Goal: Task Accomplishment & Management: Manage account settings

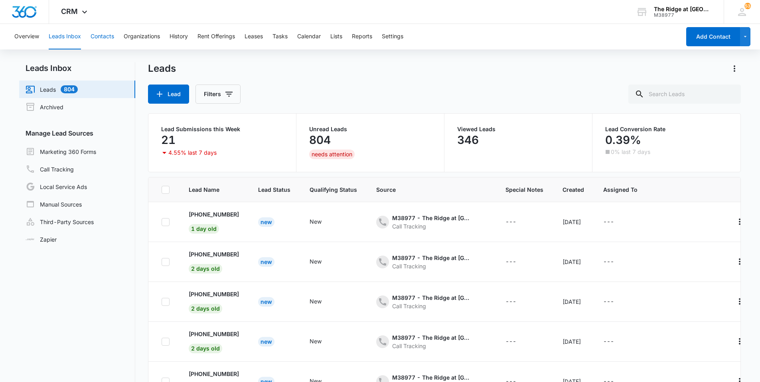
click at [105, 41] on button "Contacts" at bounding box center [103, 37] width 24 height 26
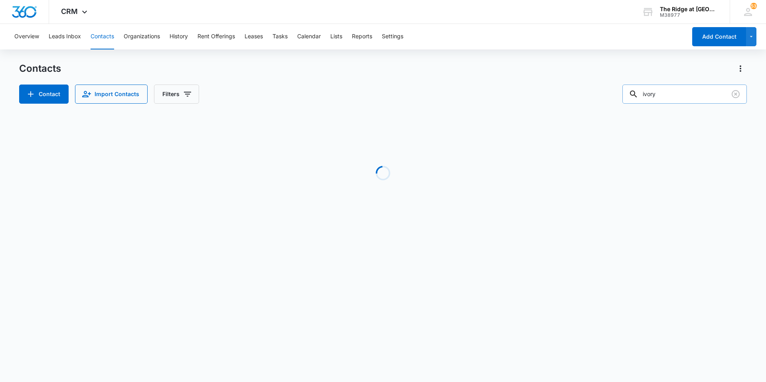
drag, startPoint x: 676, startPoint y: 95, endPoint x: 651, endPoint y: 99, distance: 24.5
click at [651, 99] on input "ivory" at bounding box center [684, 94] width 124 height 19
type input "i"
type input "dae"
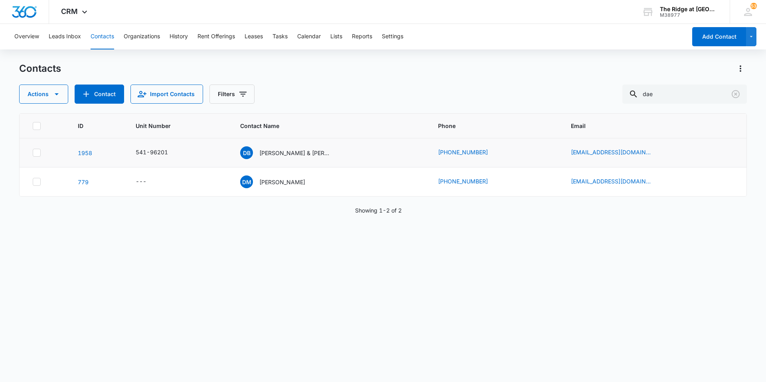
click at [384, 158] on div "DB [PERSON_NAME] & [PERSON_NAME]" at bounding box center [329, 152] width 179 height 13
click at [162, 152] on div "541-96201" at bounding box center [152, 152] width 32 height 8
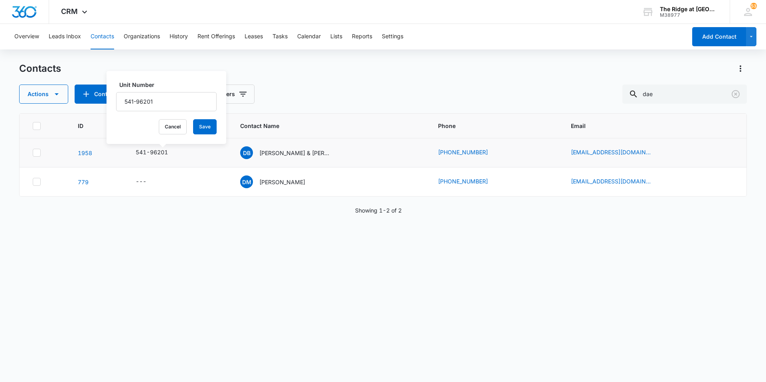
click at [187, 154] on div "541-96201 Unit Number 541-96201 Cancel Save" at bounding box center [178, 153] width 85 height 10
click at [282, 154] on p "[PERSON_NAME] & [PERSON_NAME]" at bounding box center [295, 153] width 72 height 8
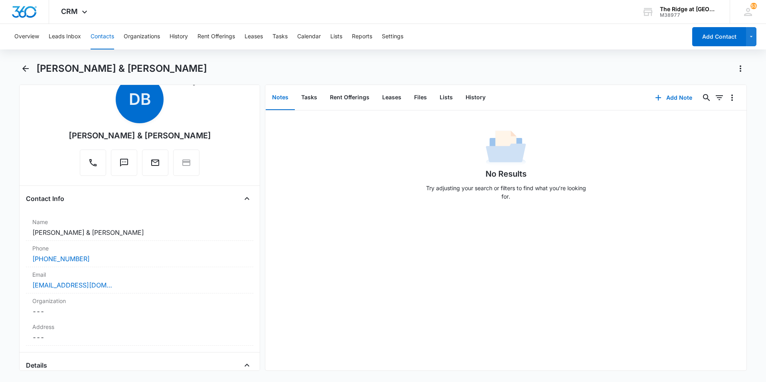
scroll to position [40, 0]
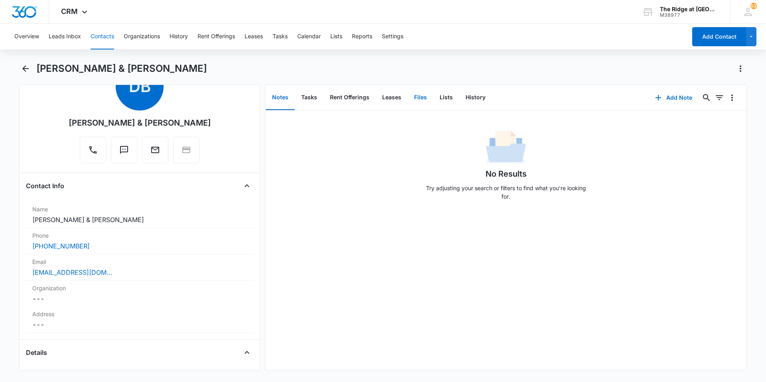
click at [418, 97] on button "Files" at bounding box center [421, 97] width 26 height 25
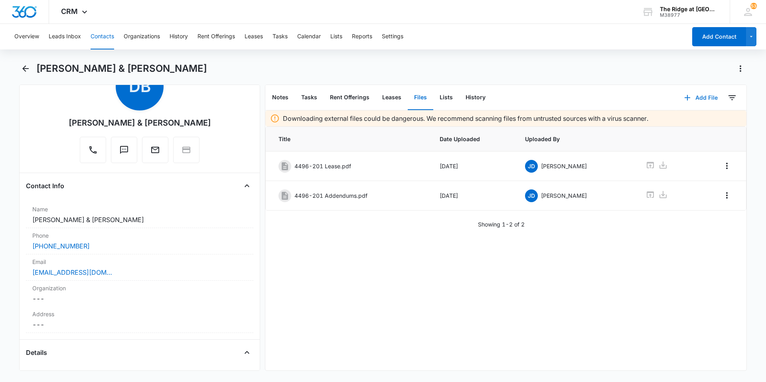
click at [699, 96] on button "Add File" at bounding box center [700, 97] width 49 height 19
click at [677, 122] on div "Upload Files" at bounding box center [690, 123] width 32 height 6
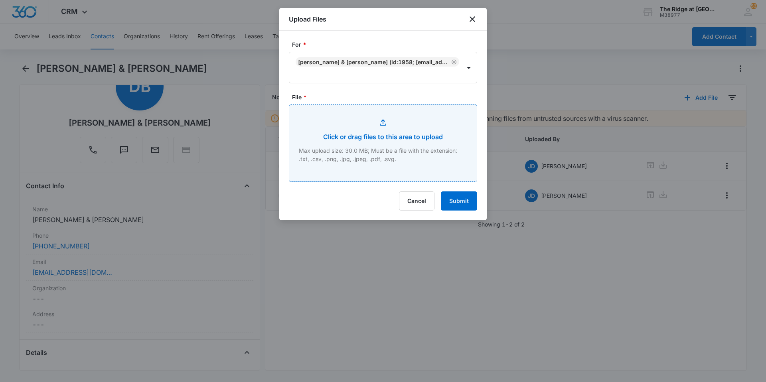
click at [383, 152] on input "File *" at bounding box center [382, 143] width 187 height 77
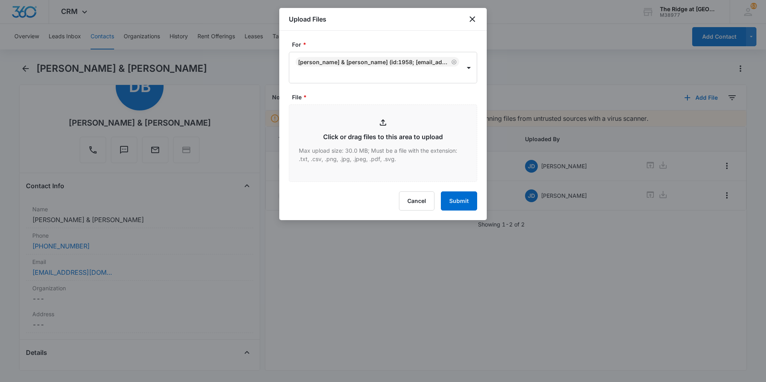
click at [478, 19] on div "Upload Files" at bounding box center [382, 19] width 207 height 23
click at [476, 18] on icon "close" at bounding box center [473, 19] width 10 height 10
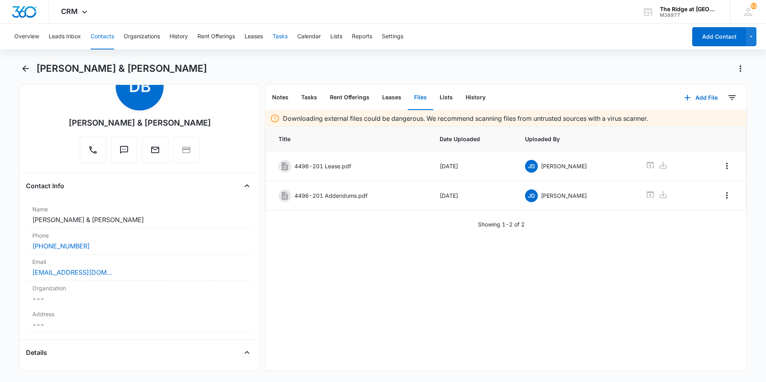
click at [287, 37] on button "Tasks" at bounding box center [279, 37] width 15 height 26
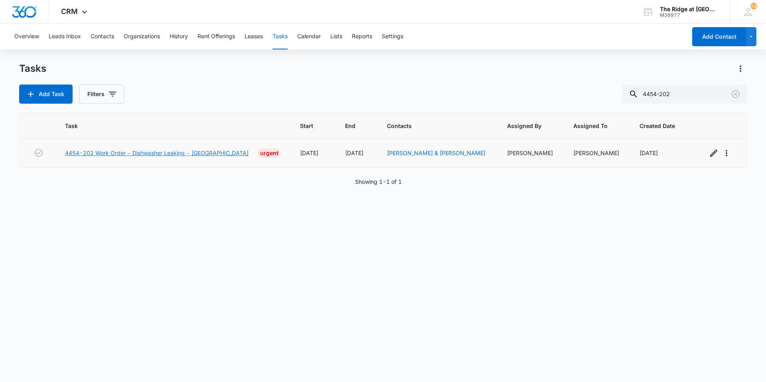
click at [201, 152] on link "4454-202 Work Order - Dishwasher Leaking - [GEOGRAPHIC_DATA]" at bounding box center [157, 153] width 184 height 8
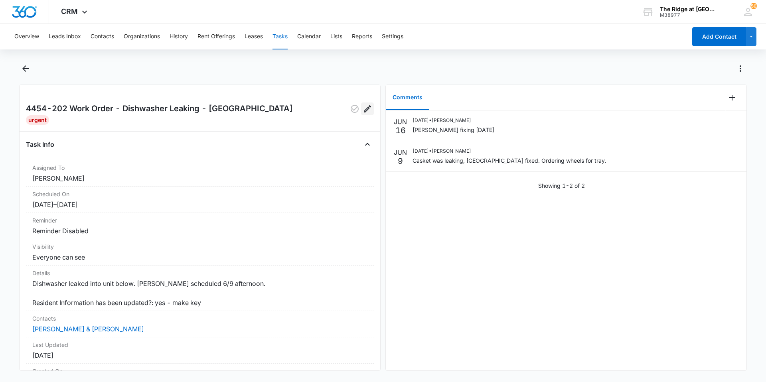
click at [363, 107] on icon "Edit" at bounding box center [368, 109] width 10 height 10
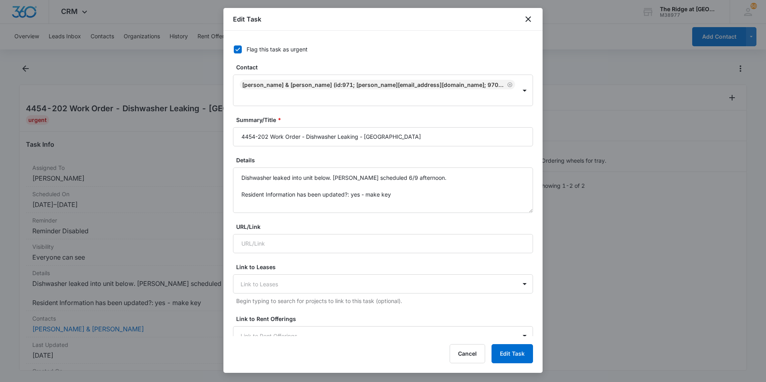
click at [236, 49] on icon at bounding box center [237, 49] width 7 height 7
click at [234, 49] on input "Flag this task as urgent" at bounding box center [231, 50] width 6 height 6
checkbox input "false"
click at [520, 352] on button "Edit Task" at bounding box center [511, 353] width 41 height 19
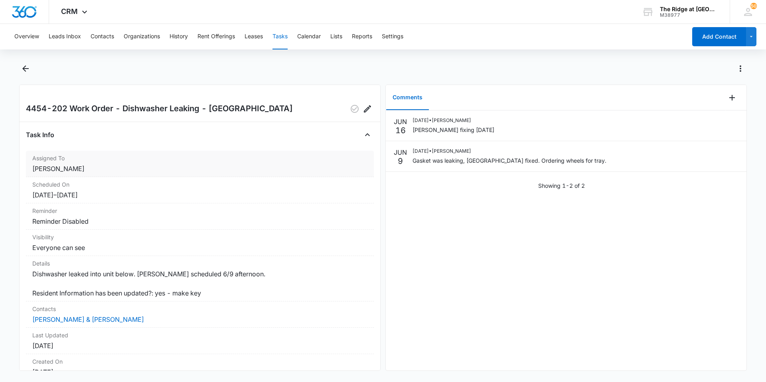
click at [85, 165] on dd "[PERSON_NAME]" at bounding box center [199, 169] width 335 height 10
click at [100, 168] on dd "[PERSON_NAME]" at bounding box center [199, 169] width 335 height 10
click at [365, 111] on icon "Edit" at bounding box center [368, 109] width 10 height 10
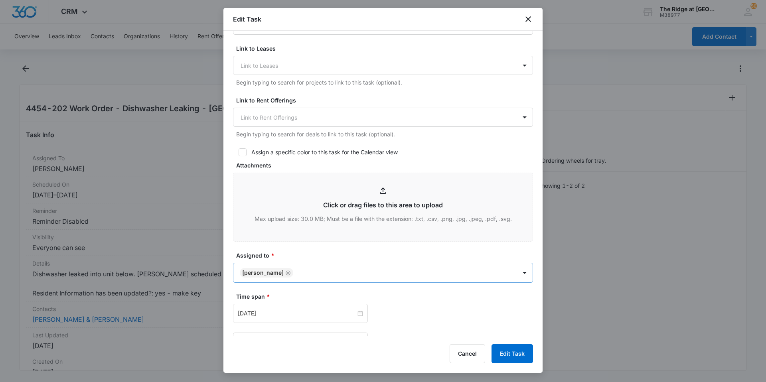
scroll to position [239, 0]
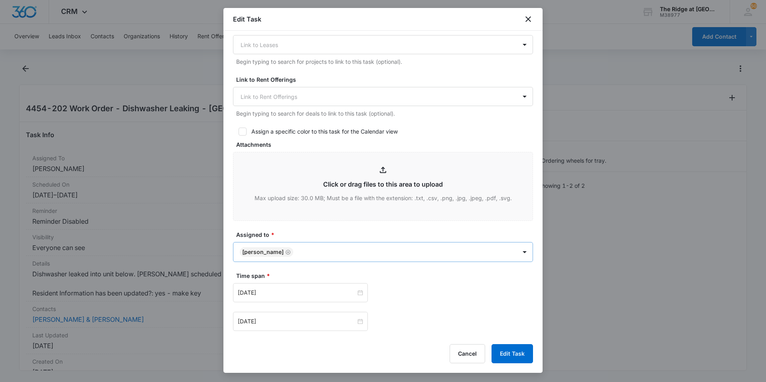
click at [381, 249] on body "CRM Apps Reputation Websites Forms CRM Email Social Content Intelligence Files …" at bounding box center [383, 191] width 766 height 382
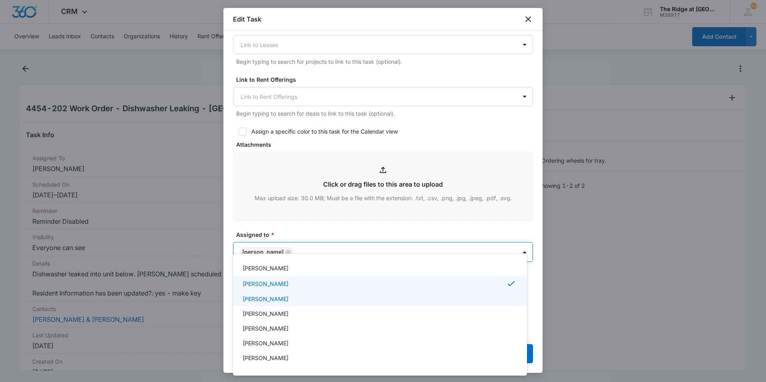
scroll to position [87, 0]
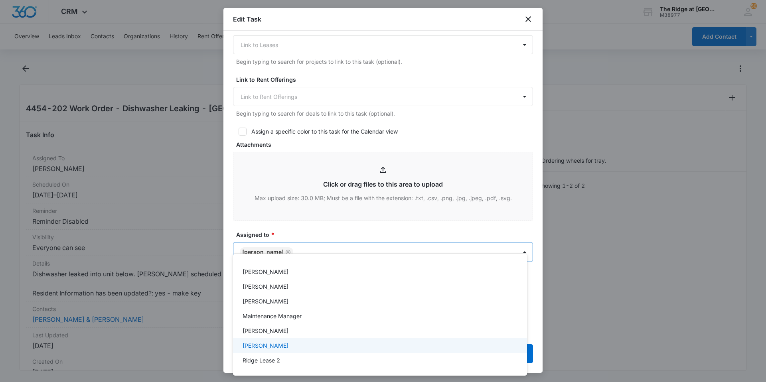
click at [291, 345] on div "Ricardo Marin" at bounding box center [379, 345] width 273 height 8
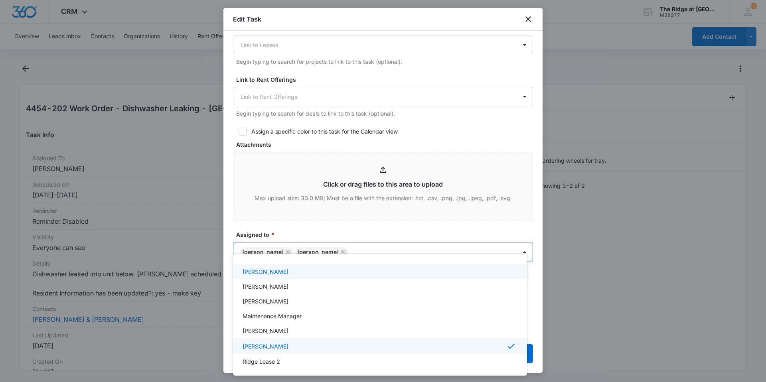
click at [636, 255] on div at bounding box center [383, 191] width 766 height 382
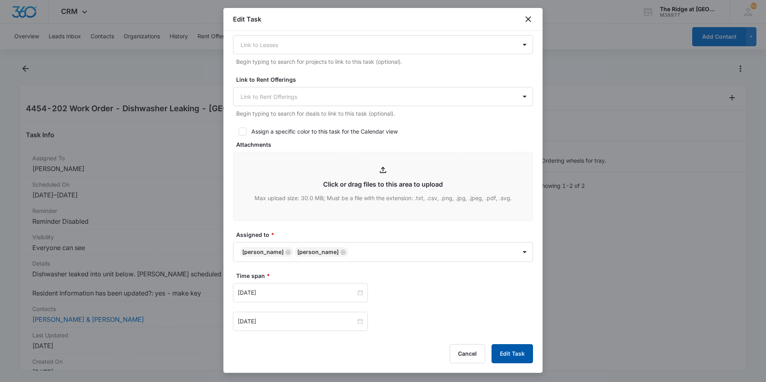
click at [522, 355] on button "Edit Task" at bounding box center [511, 353] width 41 height 19
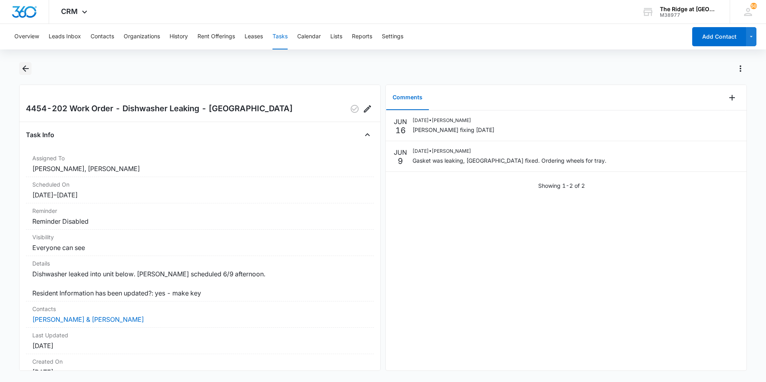
click at [26, 71] on icon "Back" at bounding box center [25, 68] width 6 height 6
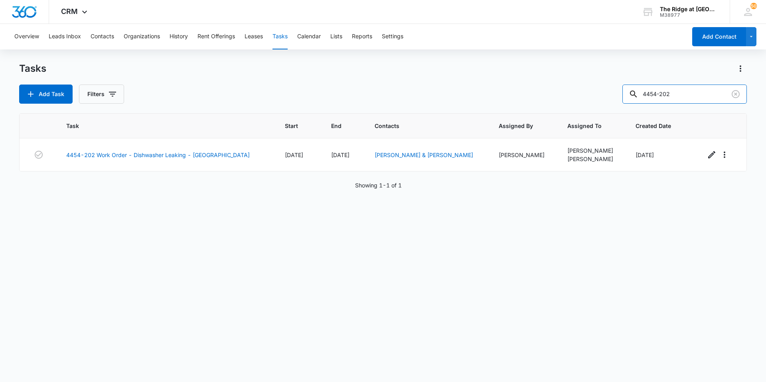
drag, startPoint x: 692, startPoint y: 95, endPoint x: 616, endPoint y: 96, distance: 76.6
click at [616, 96] on div "Add Task Filters 4454-202" at bounding box center [383, 94] width 728 height 19
type input "jared"
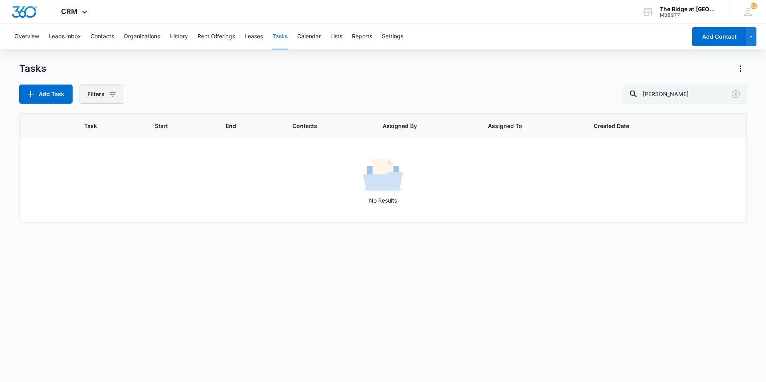
click at [99, 87] on button "Filters" at bounding box center [101, 94] width 45 height 19
click at [123, 188] on label "Complete" at bounding box center [135, 189] width 92 height 8
click at [89, 189] on input "Complete" at bounding box center [89, 189] width 0 height 0
radio input "false"
radio input "true"
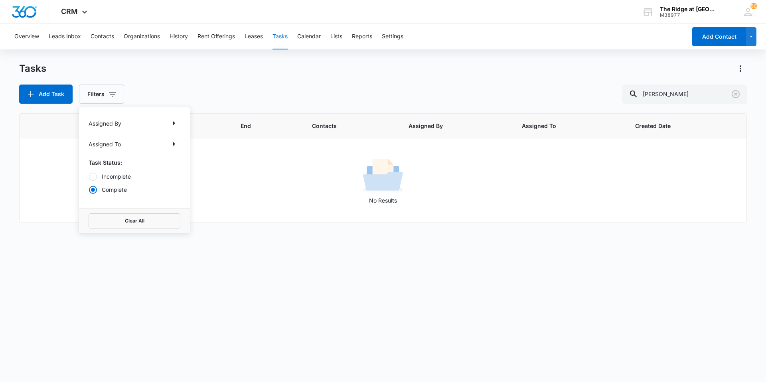
click at [479, 295] on div "Task Start End Contacts Assigned By Assigned To Created Date No Results" at bounding box center [383, 242] width 728 height 259
drag, startPoint x: 682, startPoint y: 91, endPoint x: 616, endPoint y: 94, distance: 66.7
click at [616, 94] on div "Add Task Filters jared" at bounding box center [383, 94] width 728 height 19
type input "4344-306"
click at [87, 89] on button "Filters" at bounding box center [101, 94] width 45 height 19
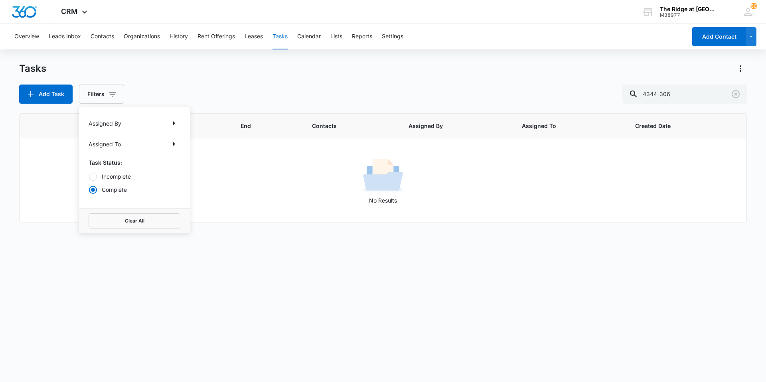
click at [117, 180] on label "Incomplete" at bounding box center [135, 176] width 92 height 8
click at [89, 177] on input "Incomplete" at bounding box center [89, 176] width 0 height 0
radio input "true"
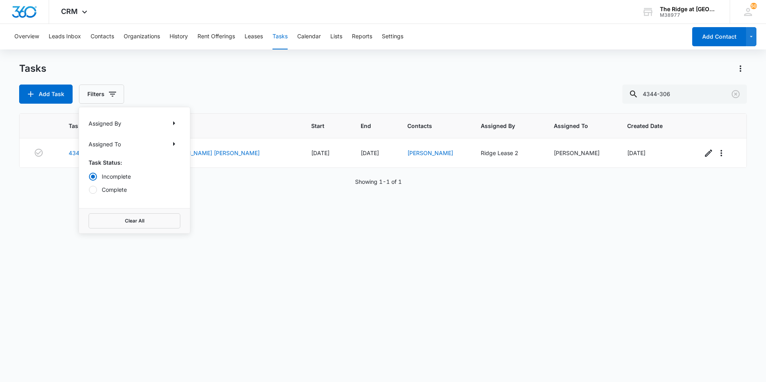
click at [197, 279] on div "Task Start End Contacts Assigned By Assigned To Created Date 4344-306 Work Orde…" at bounding box center [383, 242] width 728 height 259
click at [152, 154] on link "4344-306 Work Order Ceiling Fan - Ricardo Scheduled Fiske" at bounding box center [164, 153] width 191 height 8
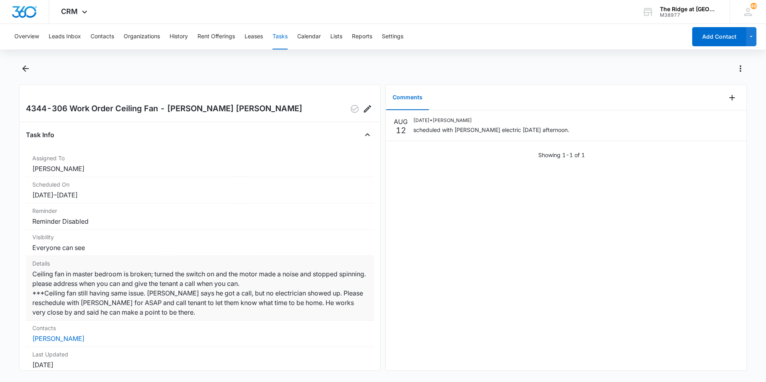
click at [178, 307] on dd "Ceiling fan in master bedroom is broken; turned the switch on and the motor mad…" at bounding box center [199, 293] width 335 height 48
drag, startPoint x: 166, startPoint y: 314, endPoint x: 292, endPoint y: 303, distance: 127.3
click at [292, 303] on dd "Ceiling fan in master bedroom is broken; turned the switch on and the motor mad…" at bounding box center [199, 293] width 335 height 48
copy dd "He works very close by and said he can make a point to be there."
click at [27, 71] on icon "Back" at bounding box center [26, 69] width 10 height 10
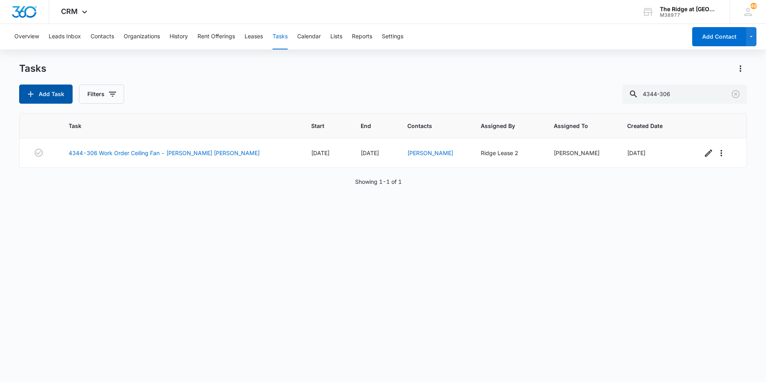
click at [56, 93] on button "Add Task" at bounding box center [45, 94] width 53 height 19
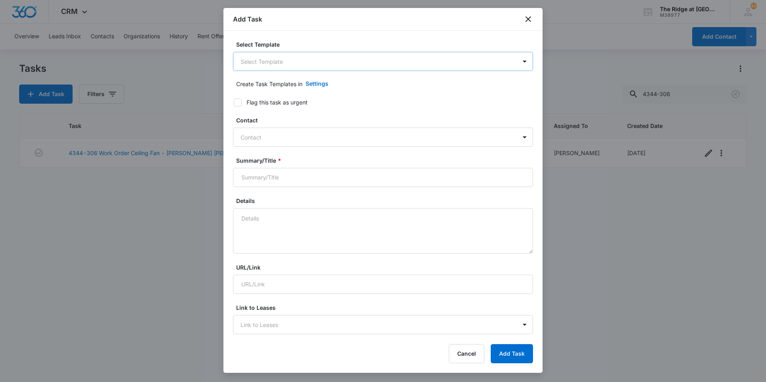
click at [332, 61] on body "CRM Apps Reputation Websites Forms CRM Email Social Content Intelligence Files …" at bounding box center [383, 191] width 766 height 382
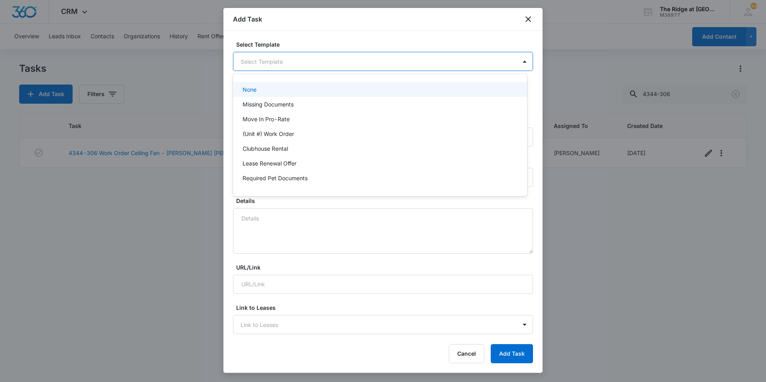
click at [332, 61] on div at bounding box center [383, 191] width 766 height 382
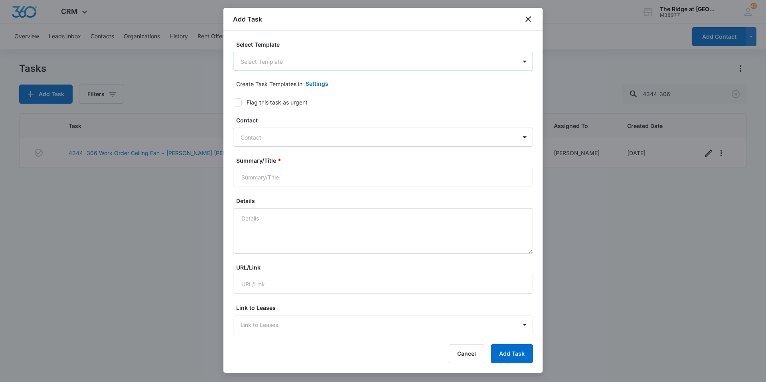
click at [415, 56] on body "CRM Apps Reputation Websites Forms CRM Email Social Content Intelligence Files …" at bounding box center [383, 191] width 766 height 382
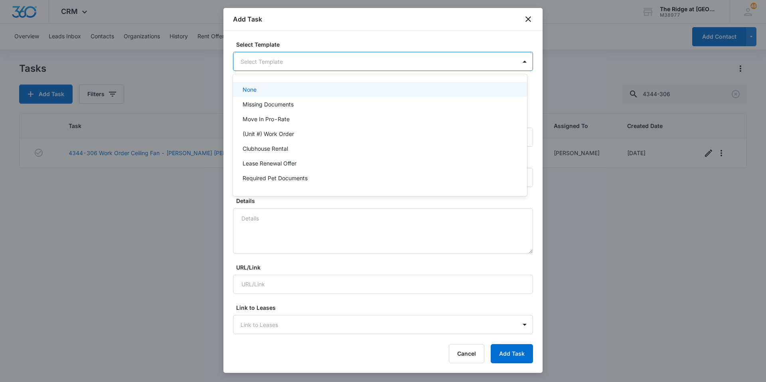
click at [257, 87] on p "None" at bounding box center [250, 89] width 14 height 8
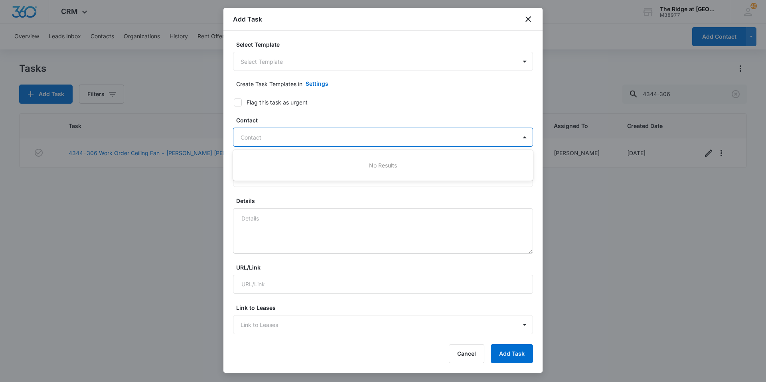
click at [322, 133] on div at bounding box center [378, 137] width 275 height 10
click at [306, 177] on input "Summary/Title *" at bounding box center [383, 177] width 300 height 19
click at [283, 176] on input "Summary/Title *" at bounding box center [383, 177] width 300 height 19
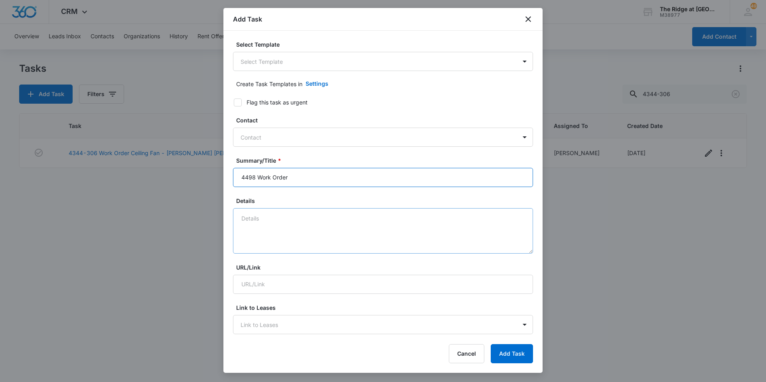
type input "4498 Work Order"
click at [277, 222] on textarea "Details" at bounding box center [383, 230] width 300 height 45
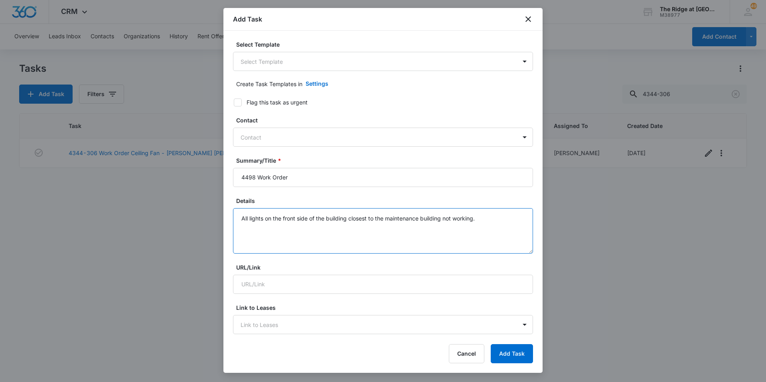
click at [241, 218] on textarea "All lights on the front side of the building closest to the maintenance buildin…" at bounding box center [383, 230] width 300 height 45
click at [249, 219] on textarea "All lights on the front side of the building closest to the maintenance buildin…" at bounding box center [383, 230] width 300 height 45
click at [508, 225] on textarea "All outdoor lights on the front side of the building closest to the maintenance…" at bounding box center [383, 230] width 300 height 45
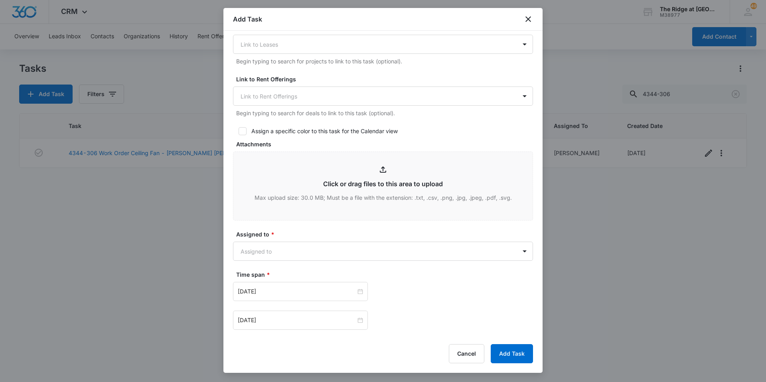
scroll to position [319, 0]
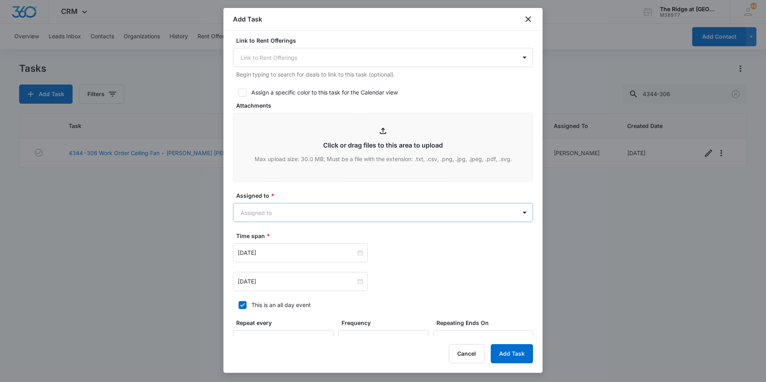
type textarea "All outdoor lights on the front side of the building closest to the maintenance…"
click at [329, 214] on body "CRM Apps Reputation Websites Forms CRM Email Social Content Intelligence Files …" at bounding box center [383, 191] width 766 height 382
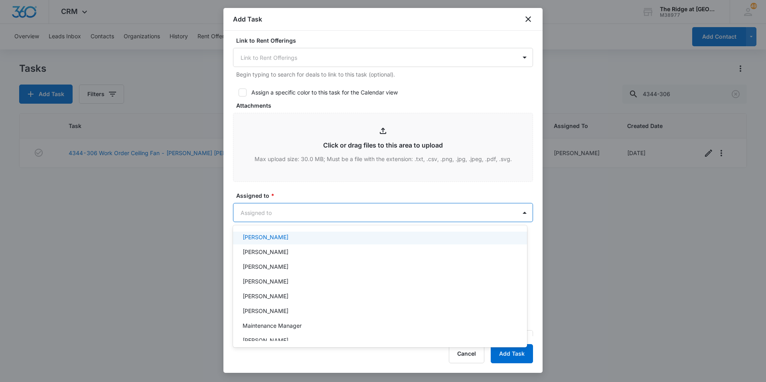
scroll to position [86, 0]
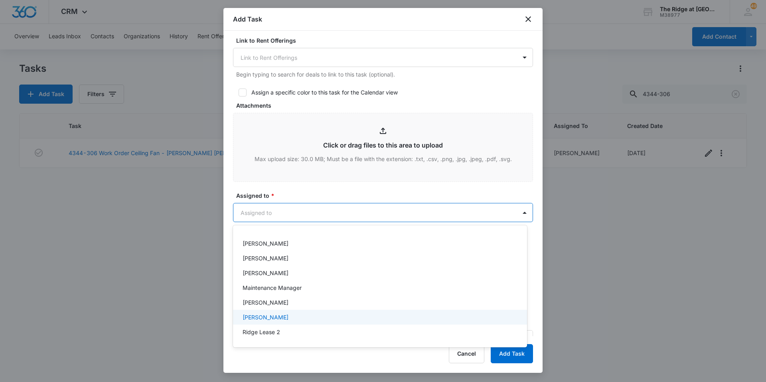
click at [277, 318] on p "Ricardo Marin" at bounding box center [266, 317] width 46 height 8
click at [365, 198] on div at bounding box center [383, 191] width 766 height 382
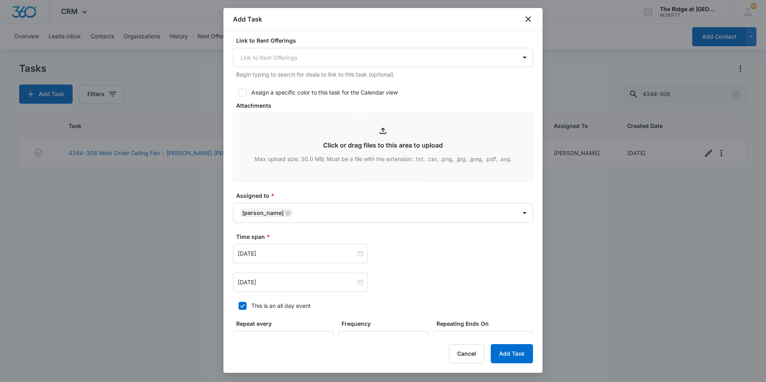
scroll to position [359, 0]
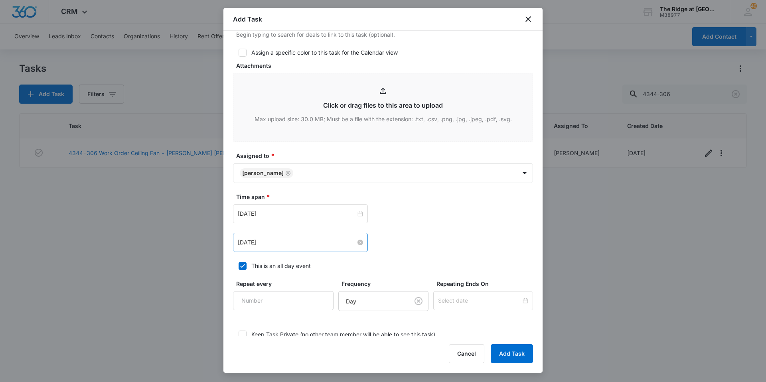
click at [302, 245] on input "Sep 6, 2025" at bounding box center [297, 242] width 118 height 9
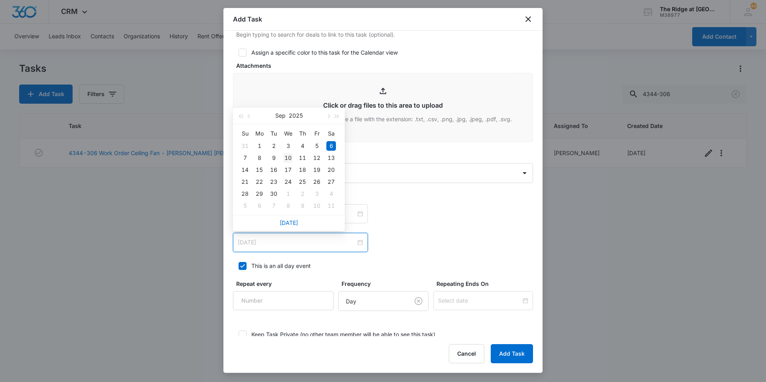
type input "Sep 10, 2025"
click at [289, 159] on div "10" at bounding box center [288, 158] width 10 height 10
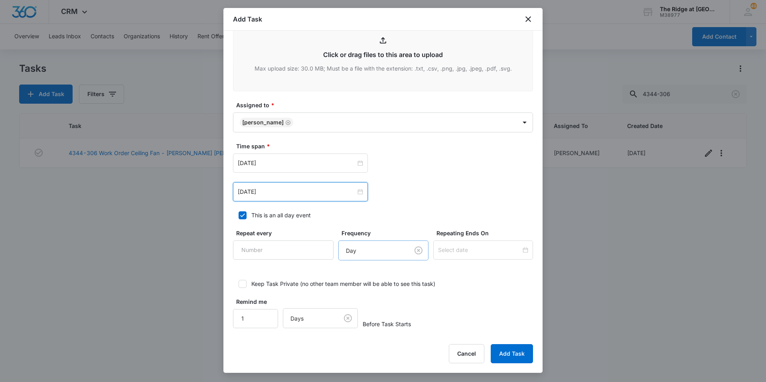
scroll to position [411, 0]
click at [513, 358] on button "Add Task" at bounding box center [512, 353] width 42 height 19
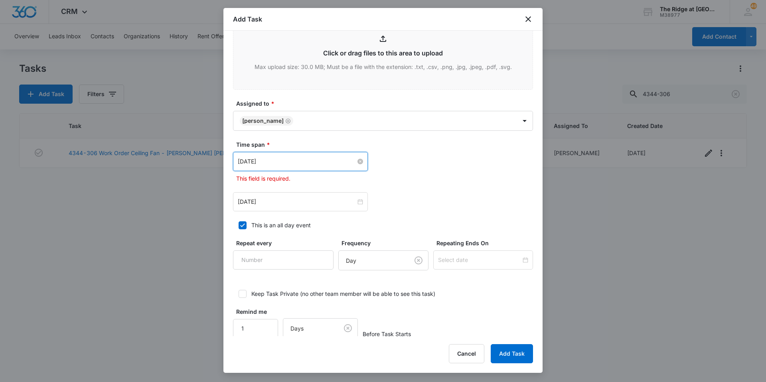
click at [298, 160] on input "Sep 6, 2025" at bounding box center [297, 161] width 118 height 9
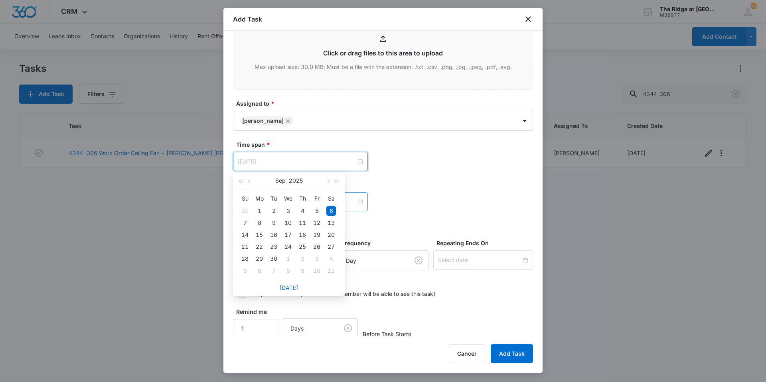
click at [328, 209] on div "6" at bounding box center [331, 211] width 10 height 10
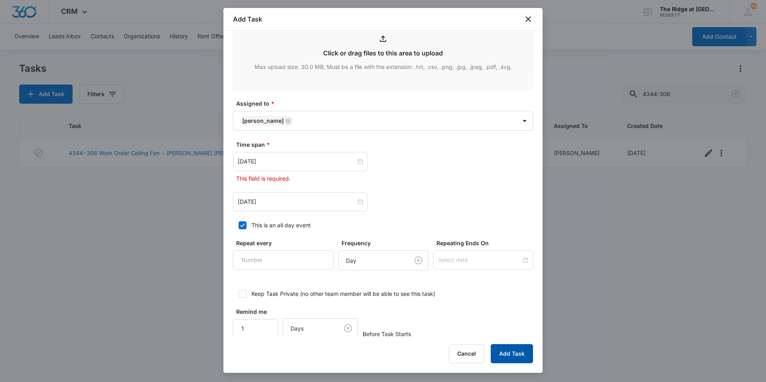
click at [507, 354] on button "Add Task" at bounding box center [512, 353] width 42 height 19
click at [294, 158] on input "Sep 6, 2025" at bounding box center [297, 161] width 118 height 9
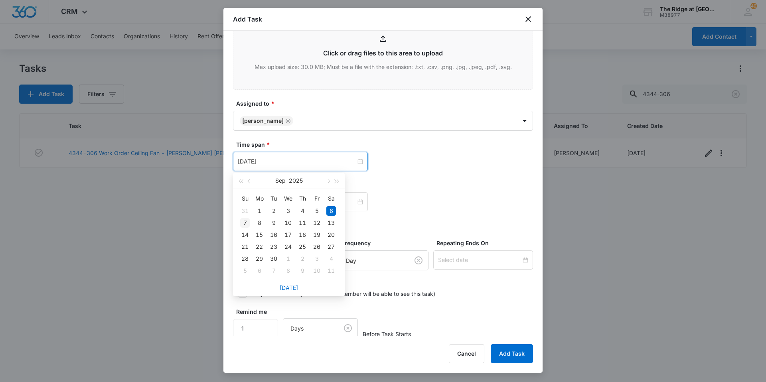
type input "Sep 7, 2025"
click at [245, 225] on div "7" at bounding box center [245, 223] width 10 height 10
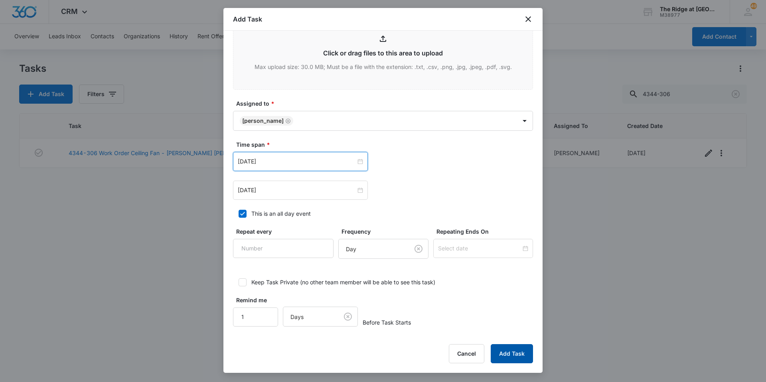
click at [523, 356] on button "Add Task" at bounding box center [512, 353] width 42 height 19
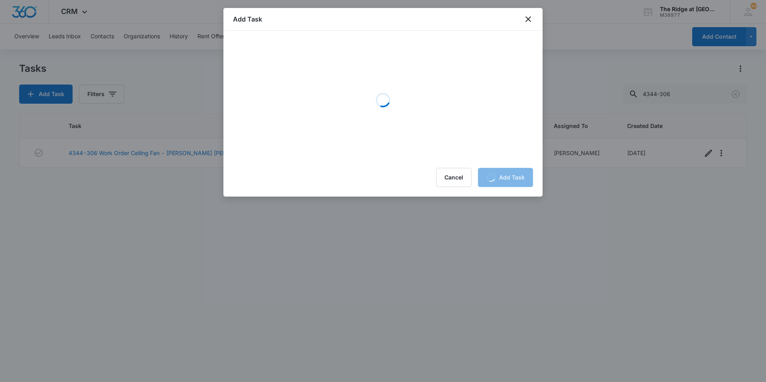
scroll to position [0, 0]
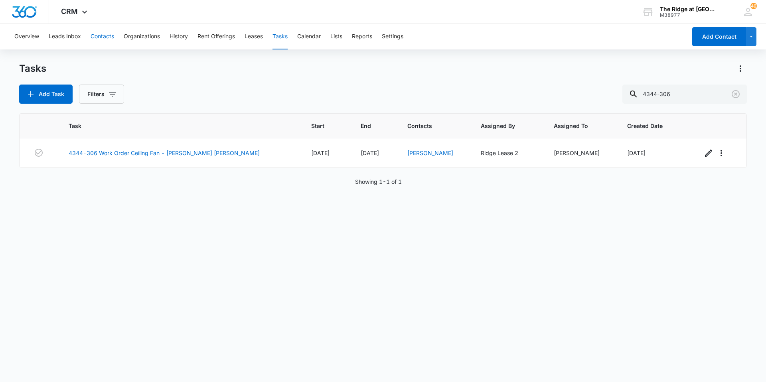
click at [109, 38] on button "Contacts" at bounding box center [103, 37] width 24 height 26
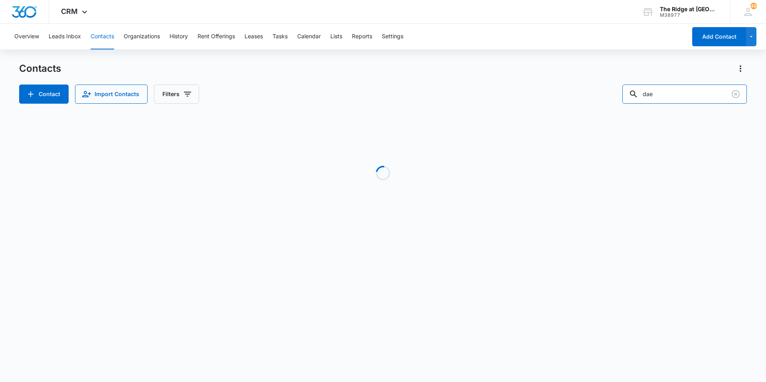
drag, startPoint x: 672, startPoint y: 89, endPoint x: 616, endPoint y: 107, distance: 58.9
click at [616, 107] on div "Contacts Contact Import Contacts Filters dae Loading No Results" at bounding box center [383, 152] width 728 height 180
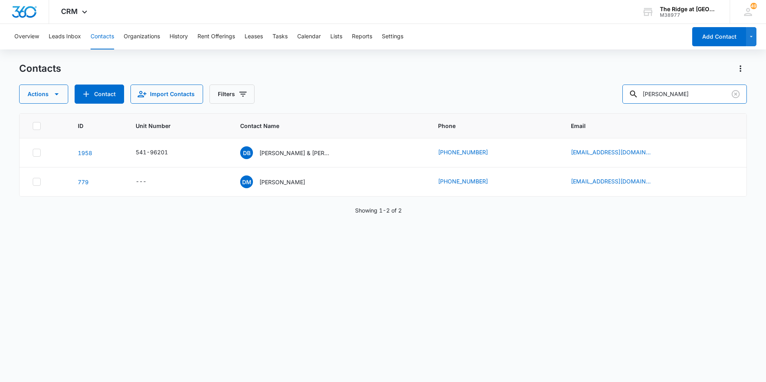
type input "gracie"
click at [205, 152] on div "4326 302" at bounding box center [176, 153] width 78 height 10
click at [270, 154] on p "Gracie Grinsteiner & Grace Gremore" at bounding box center [289, 153] width 72 height 8
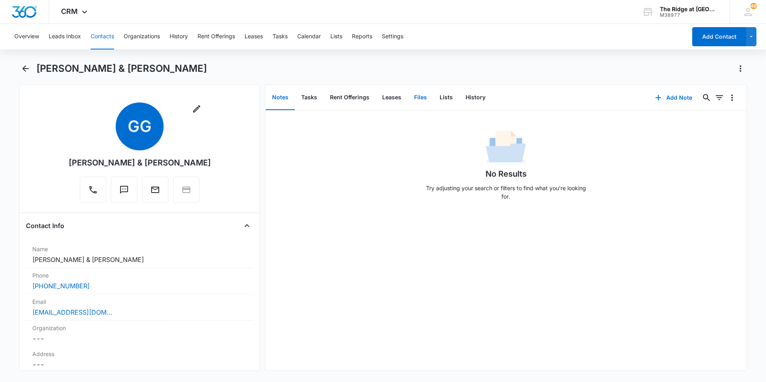
click at [422, 98] on button "Files" at bounding box center [421, 97] width 26 height 25
